Goal: Task Accomplishment & Management: Manage account settings

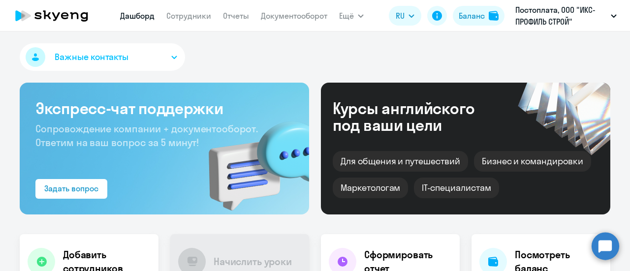
select select "30"
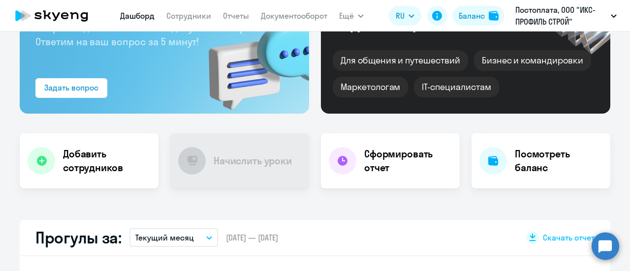
scroll to position [110, 0]
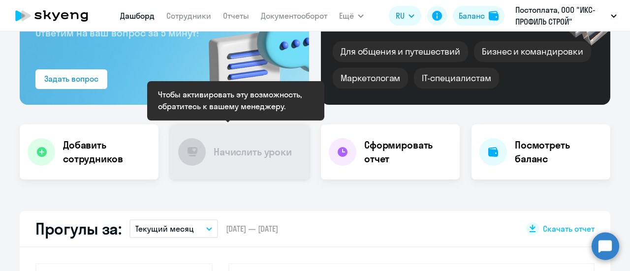
click at [236, 153] on h4 "Начислить уроки" at bounding box center [253, 152] width 78 height 14
click at [208, 144] on div "Начислить уроки" at bounding box center [239, 152] width 139 height 55
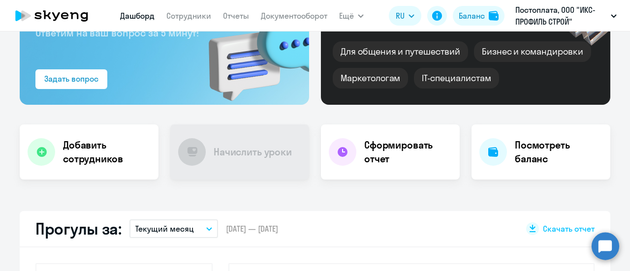
click at [598, 240] on circle at bounding box center [606, 246] width 28 height 28
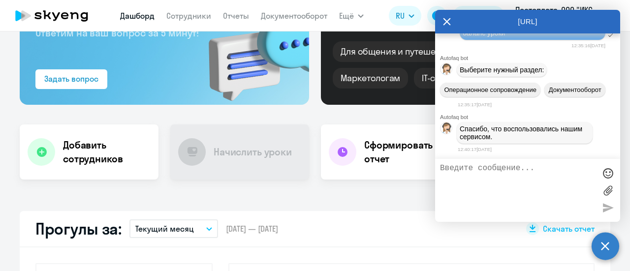
scroll to position [262, 0]
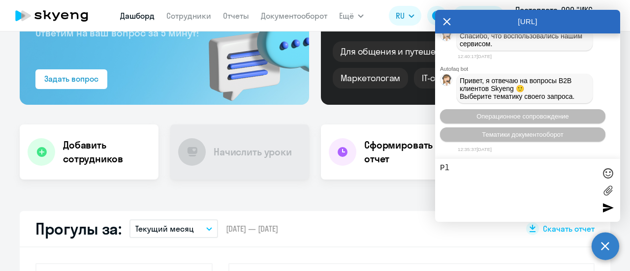
type textarea "P"
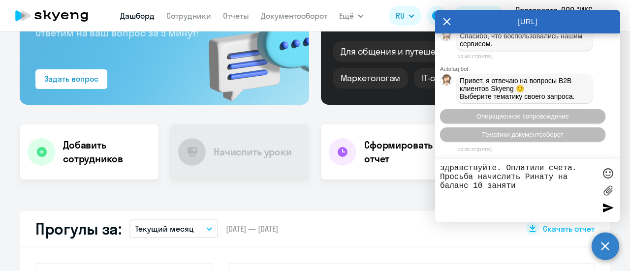
type textarea "здравствуйте. Оплатили счета. Просьба начислить Ринату на баланс 10 занятий"
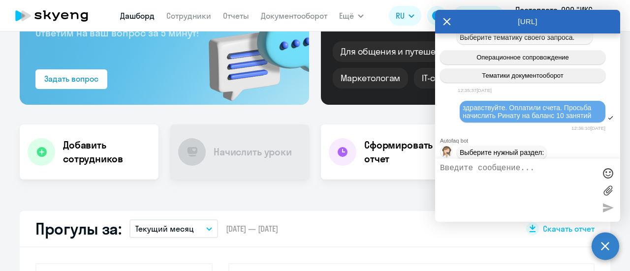
scroll to position [377, 0]
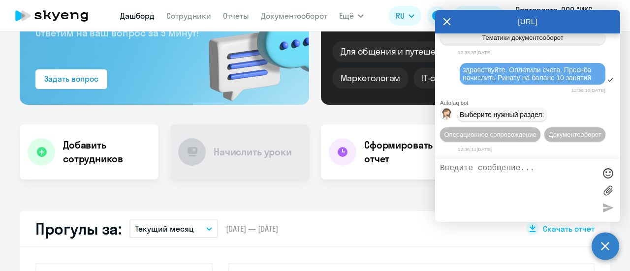
click at [448, 19] on icon at bounding box center [447, 22] width 8 height 24
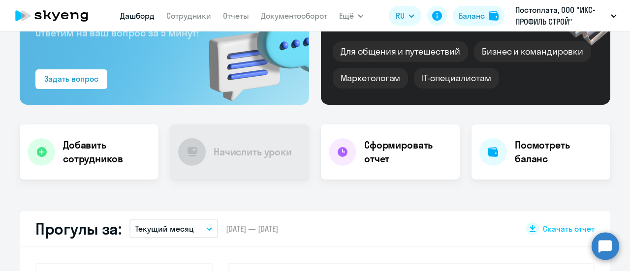
scroll to position [0, 0]
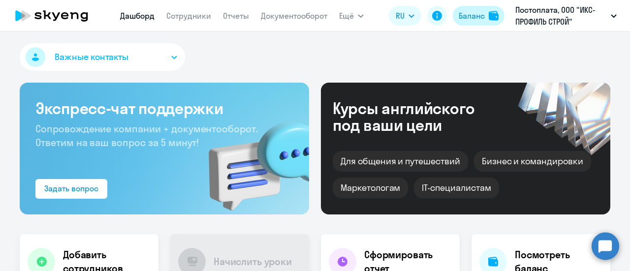
click at [473, 19] on div "Баланс" at bounding box center [472, 16] width 26 height 12
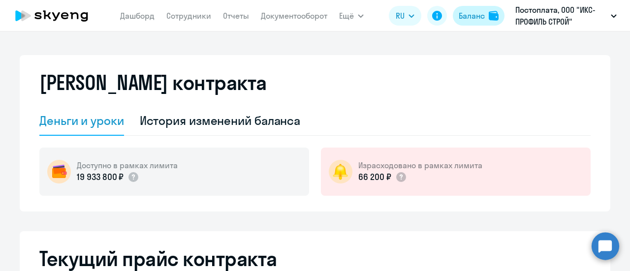
select select "english_adult_not_native_speaker"
click at [471, 70] on div "[PERSON_NAME] контракта [PERSON_NAME] и уроки История изменений баланса Доступн…" at bounding box center [315, 133] width 591 height 157
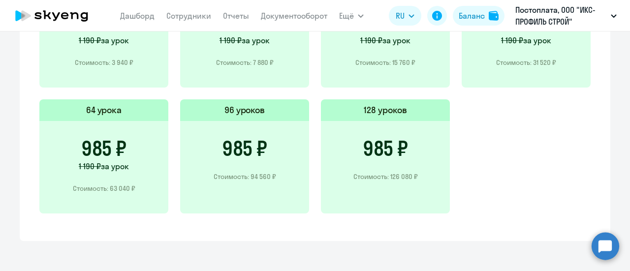
scroll to position [610, 0]
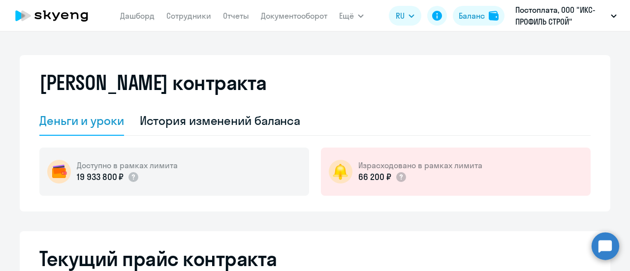
select select "english_adult_not_native_speaker"
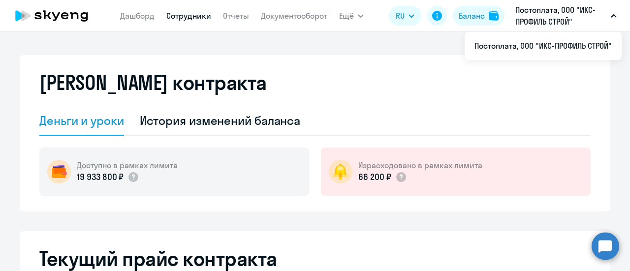
click at [192, 18] on link "Сотрудники" at bounding box center [188, 16] width 45 height 10
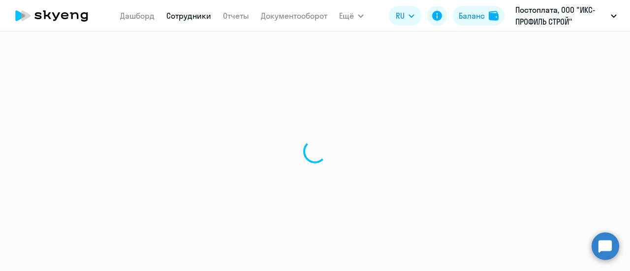
select select "30"
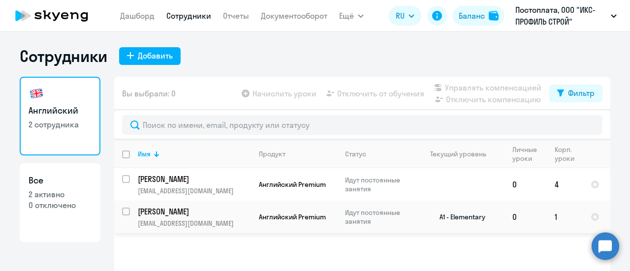
click at [341, 213] on td "Идут постоянные занятия" at bounding box center [375, 217] width 76 height 32
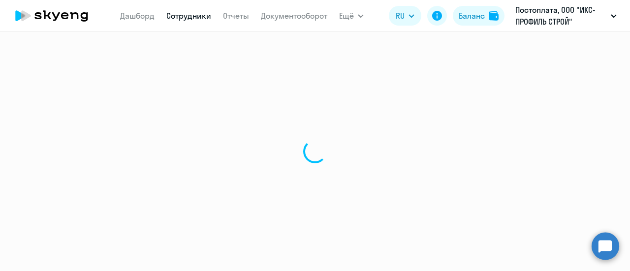
select select "english"
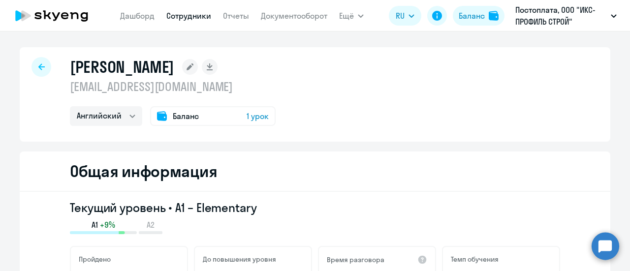
click at [250, 118] on span "1 урок" at bounding box center [258, 116] width 22 height 12
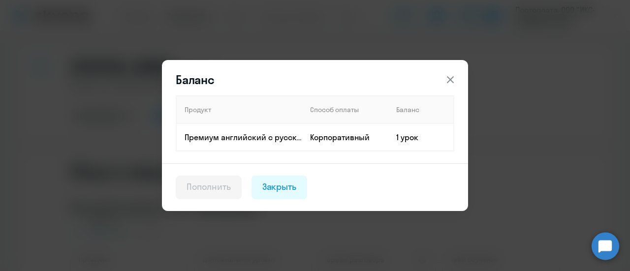
click at [242, 110] on th "Продукт" at bounding box center [239, 110] width 126 height 28
click at [284, 187] on div "Закрыть" at bounding box center [279, 187] width 34 height 13
